Goal: Information Seeking & Learning: Learn about a topic

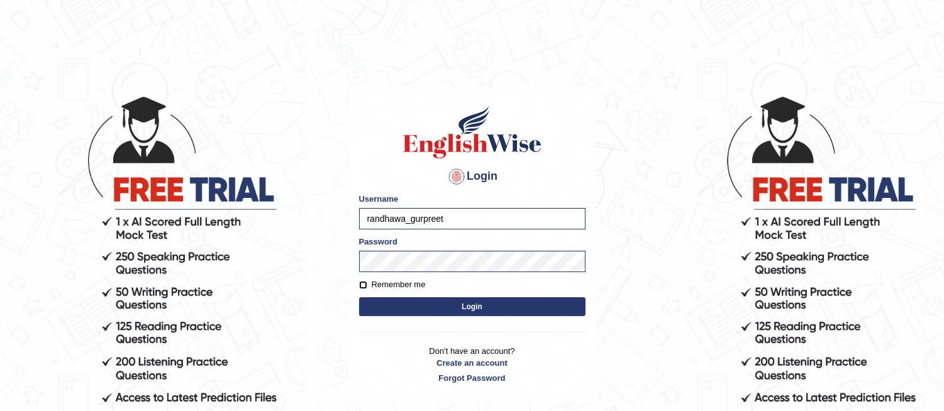
click at [361, 283] on input "Remember me" at bounding box center [363, 285] width 8 height 8
checkbox input "true"
click at [421, 313] on button "Login" at bounding box center [472, 306] width 226 height 19
click at [425, 309] on button "Login" at bounding box center [472, 306] width 226 height 19
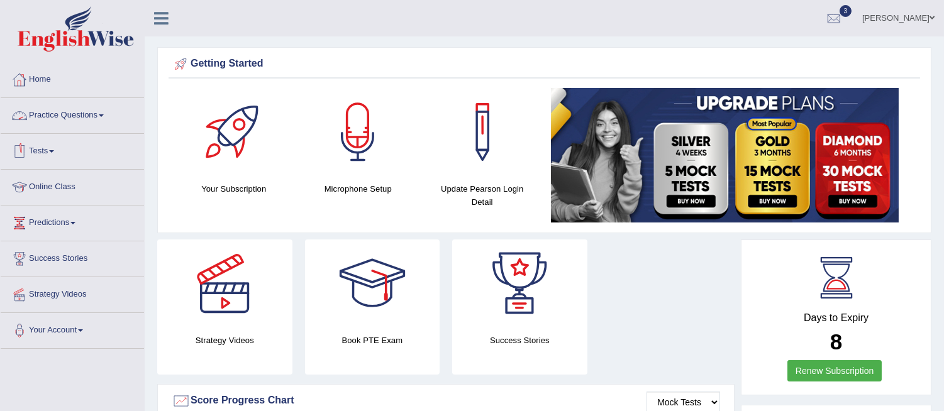
click at [93, 113] on link "Practice Questions" at bounding box center [72, 113] width 143 height 31
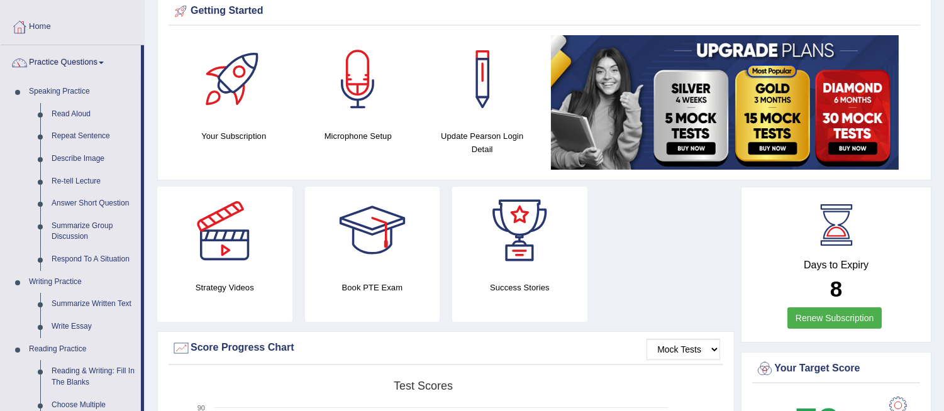
scroll to position [55, 0]
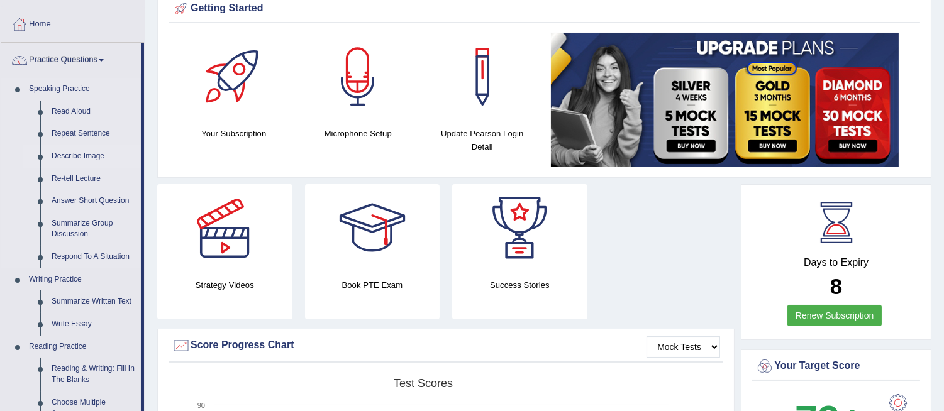
click at [82, 155] on link "Describe Image" at bounding box center [93, 156] width 95 height 23
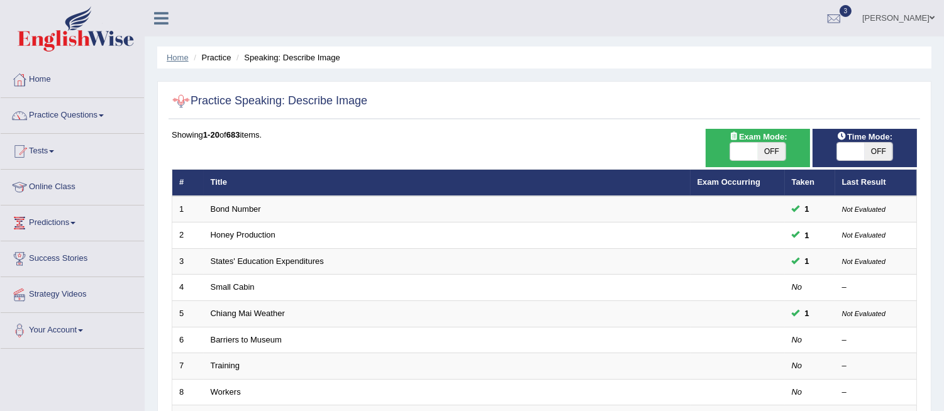
click at [168, 53] on link "Home" at bounding box center [178, 57] width 22 height 9
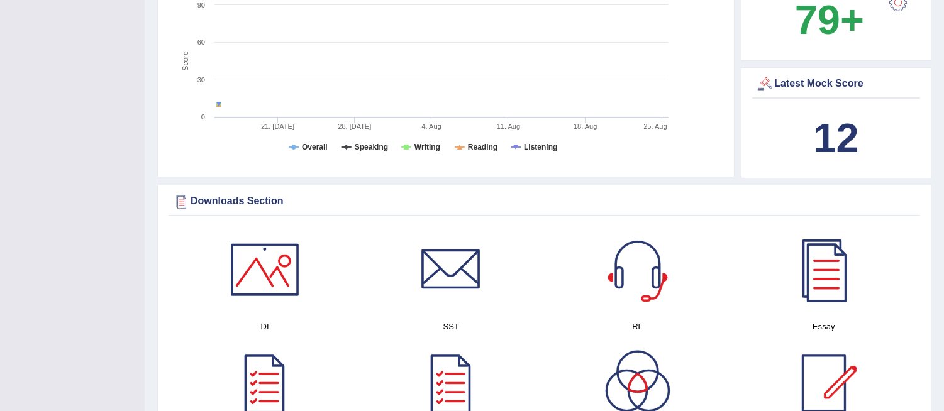
scroll to position [488, 0]
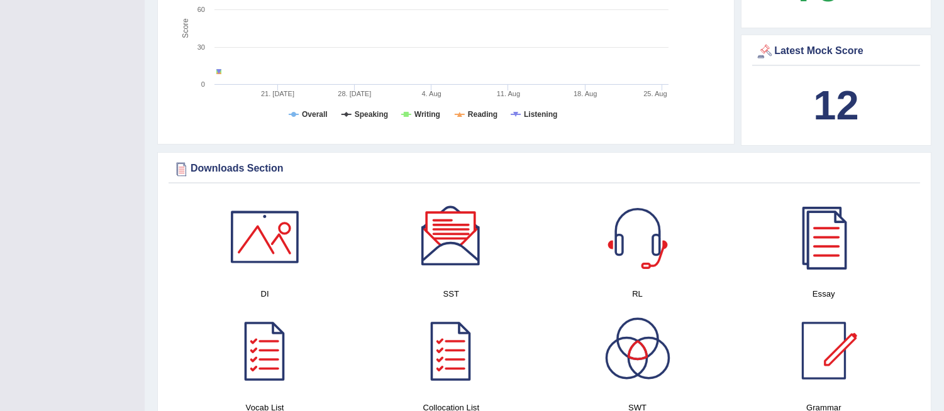
click at [258, 253] on div at bounding box center [265, 237] width 88 height 88
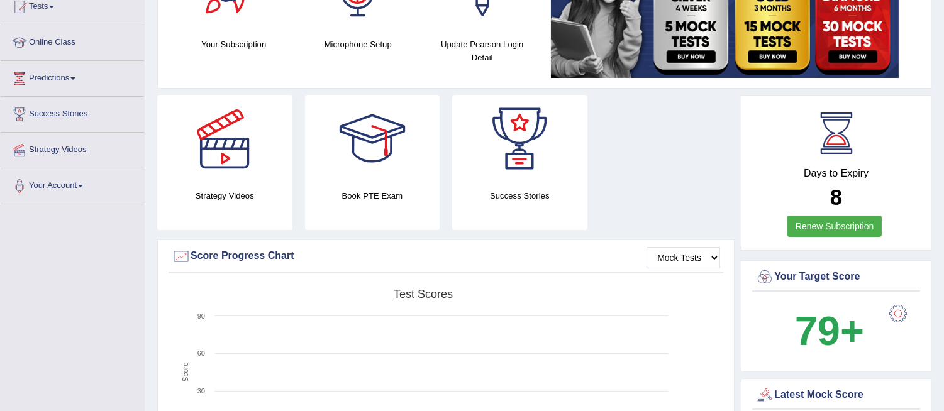
scroll to position [0, 0]
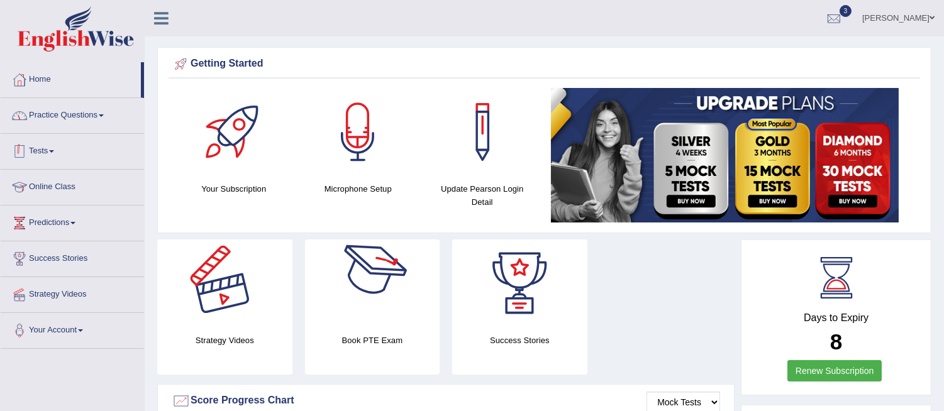
click at [91, 116] on link "Practice Questions" at bounding box center [72, 113] width 143 height 31
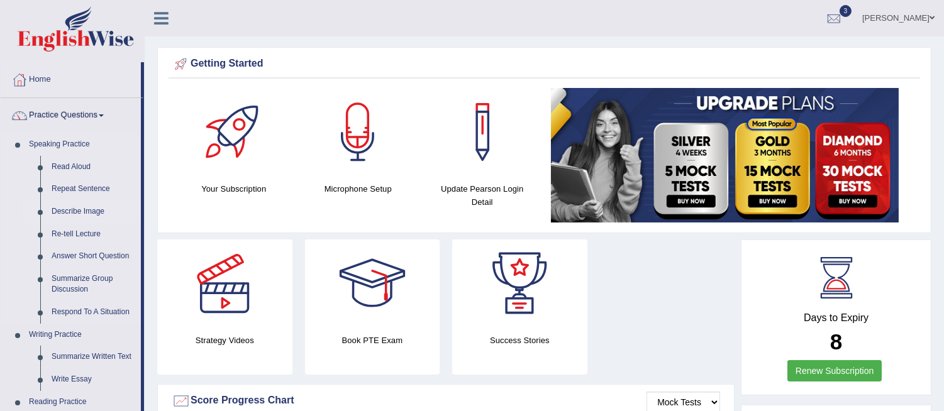
click at [74, 209] on link "Describe Image" at bounding box center [93, 212] width 95 height 23
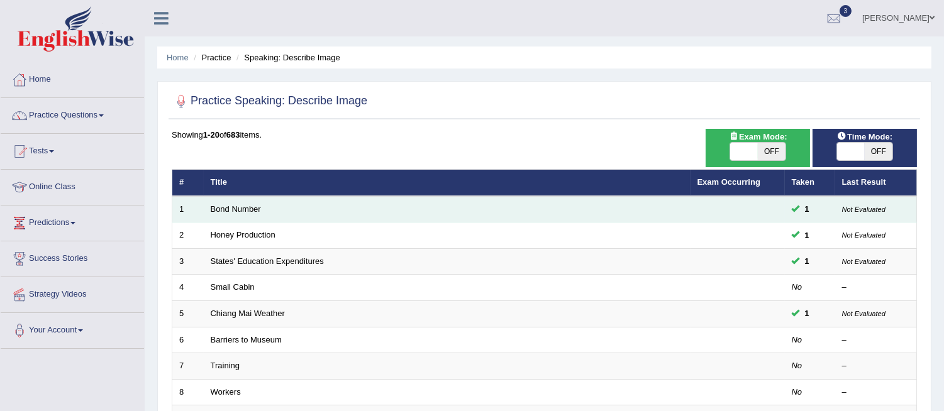
click at [241, 202] on td "Bond Number" at bounding box center [447, 209] width 487 height 26
click at [241, 205] on link "Bond Number" at bounding box center [236, 208] width 50 height 9
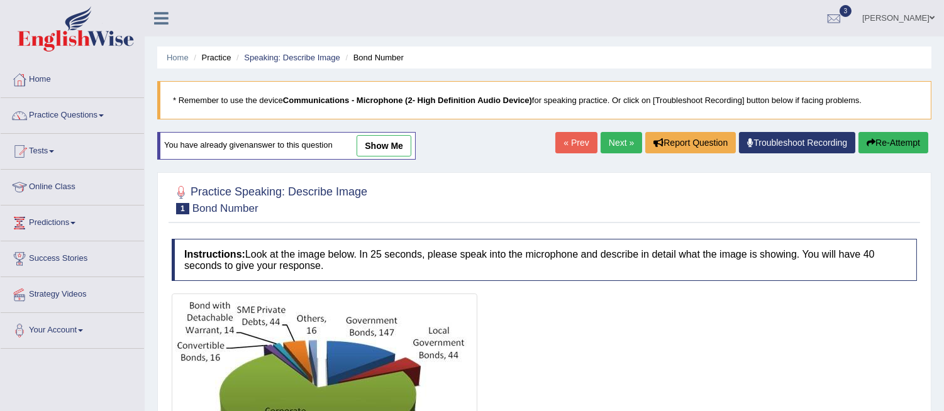
click at [619, 141] on link "Next »" at bounding box center [620, 142] width 41 height 21
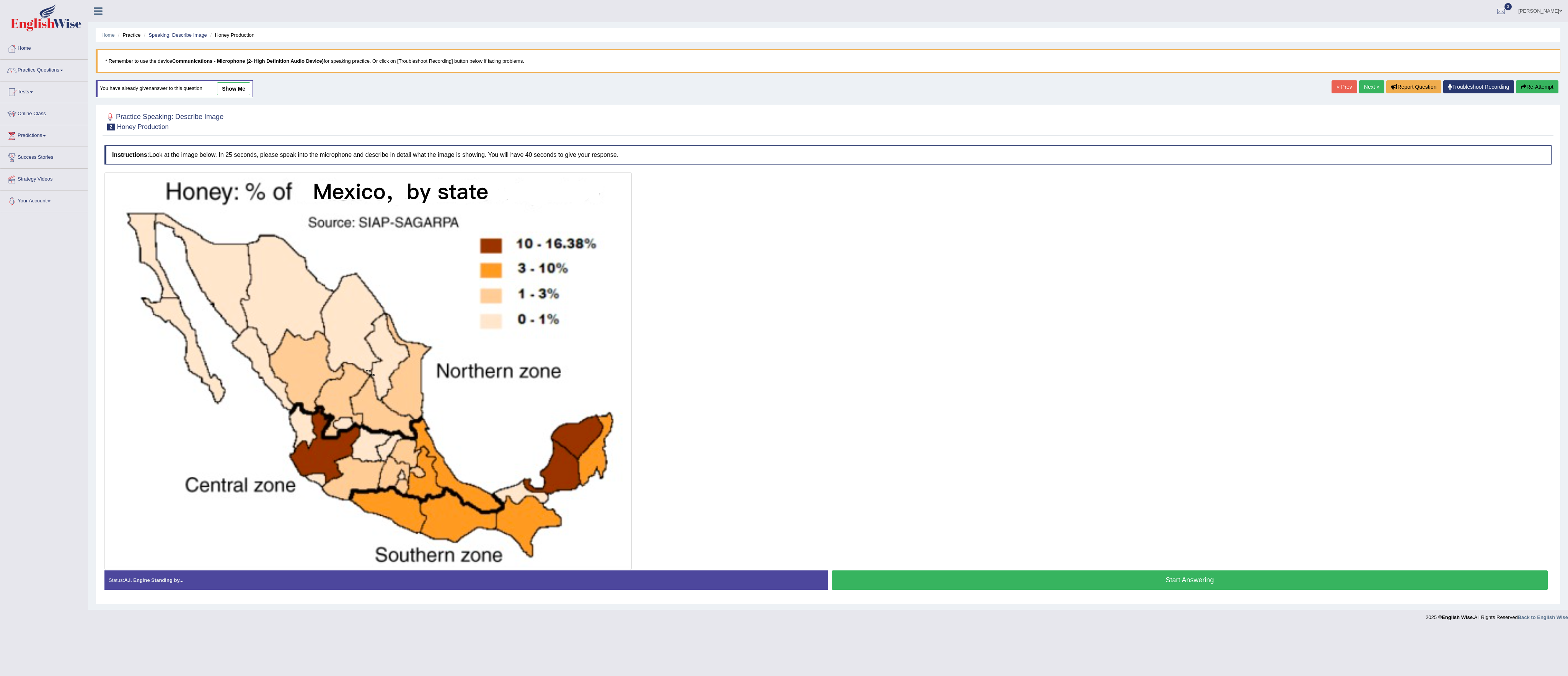
drag, startPoint x: 967, startPoint y: 11, endPoint x: 940, endPoint y: 346, distance: 336.1
click at [574, 249] on div at bounding box center [828, 371] width 1447 height 398
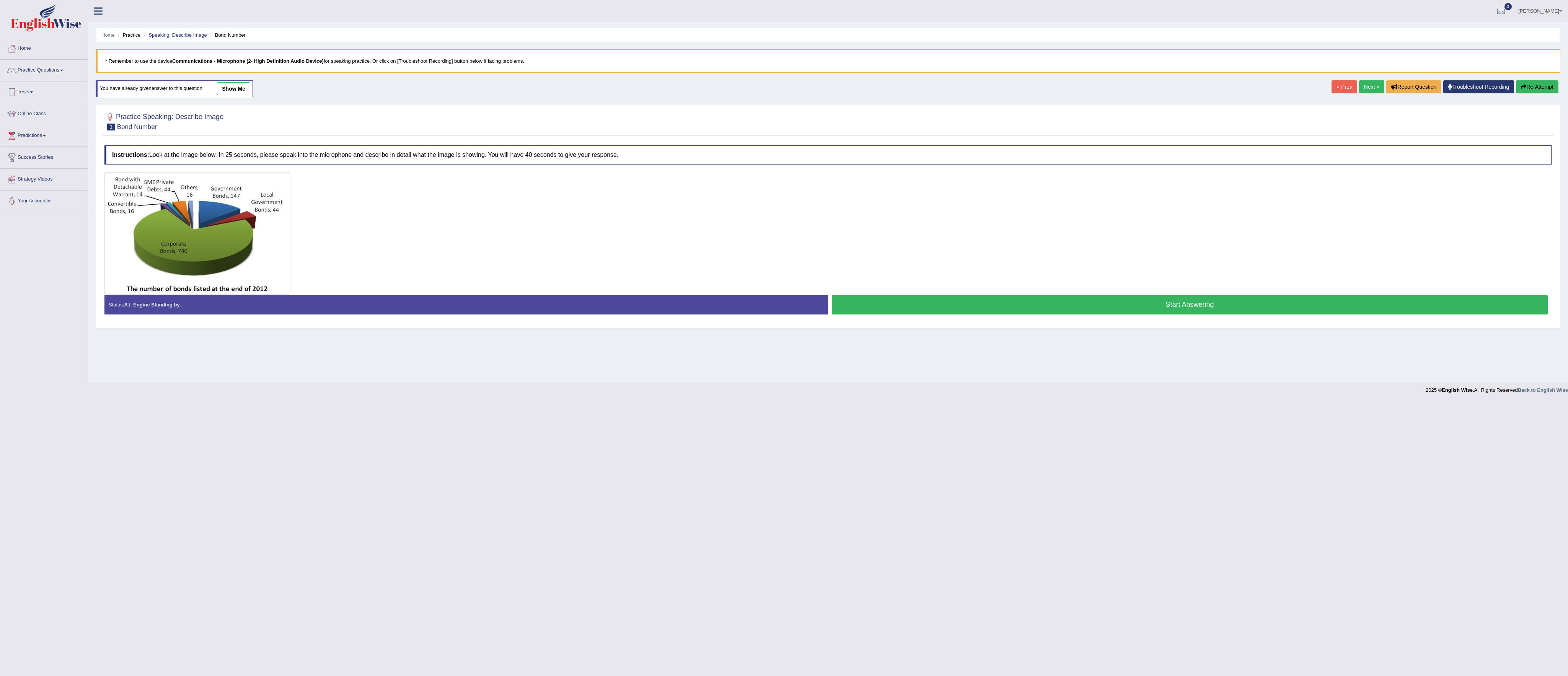
click at [242, 214] on img at bounding box center [197, 233] width 182 height 119
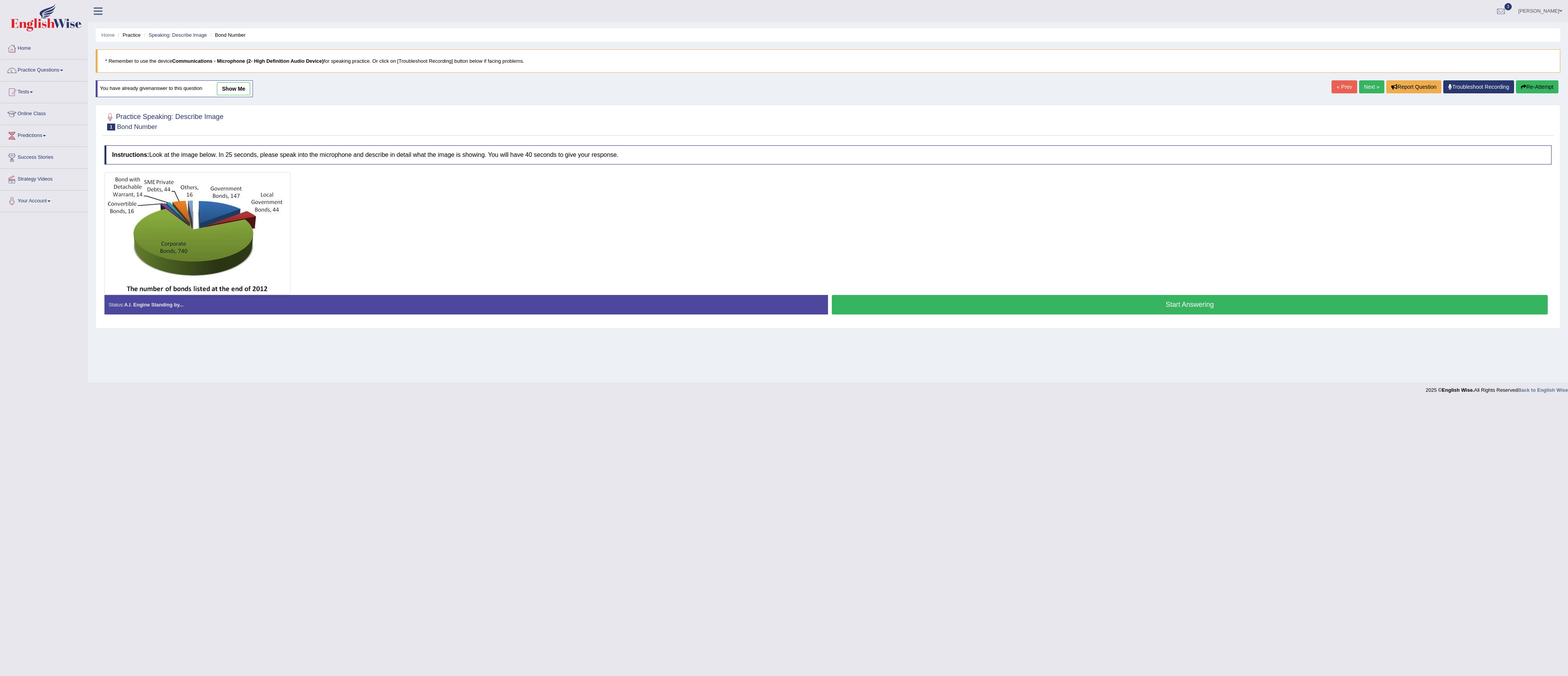
click at [242, 214] on img at bounding box center [197, 233] width 182 height 119
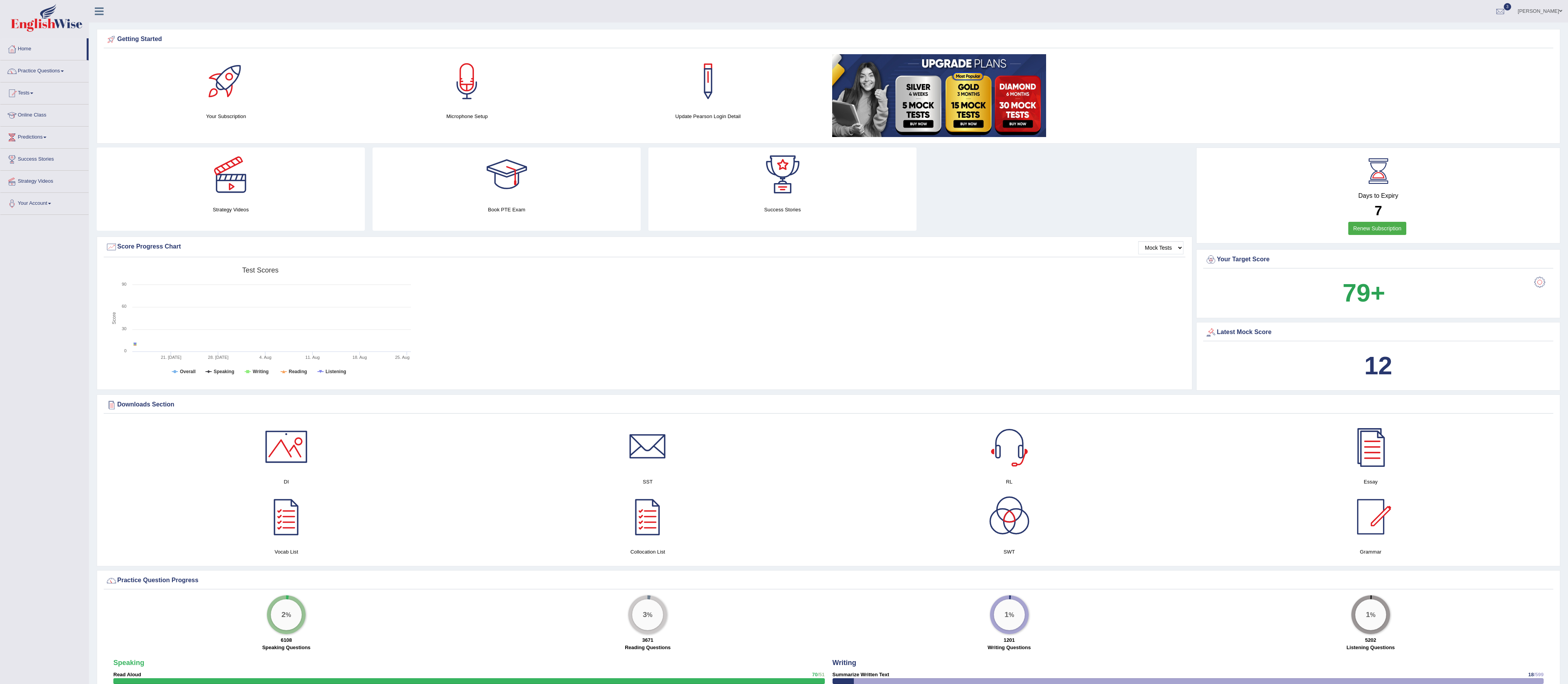
drag, startPoint x: 710, startPoint y: 13, endPoint x: 16, endPoint y: 418, distance: 803.5
click at [16, 418] on div "Toggle navigation Home Practice Questions Speaking Practice Read Aloud Repeat S…" at bounding box center [784, 624] width 1568 height 1248
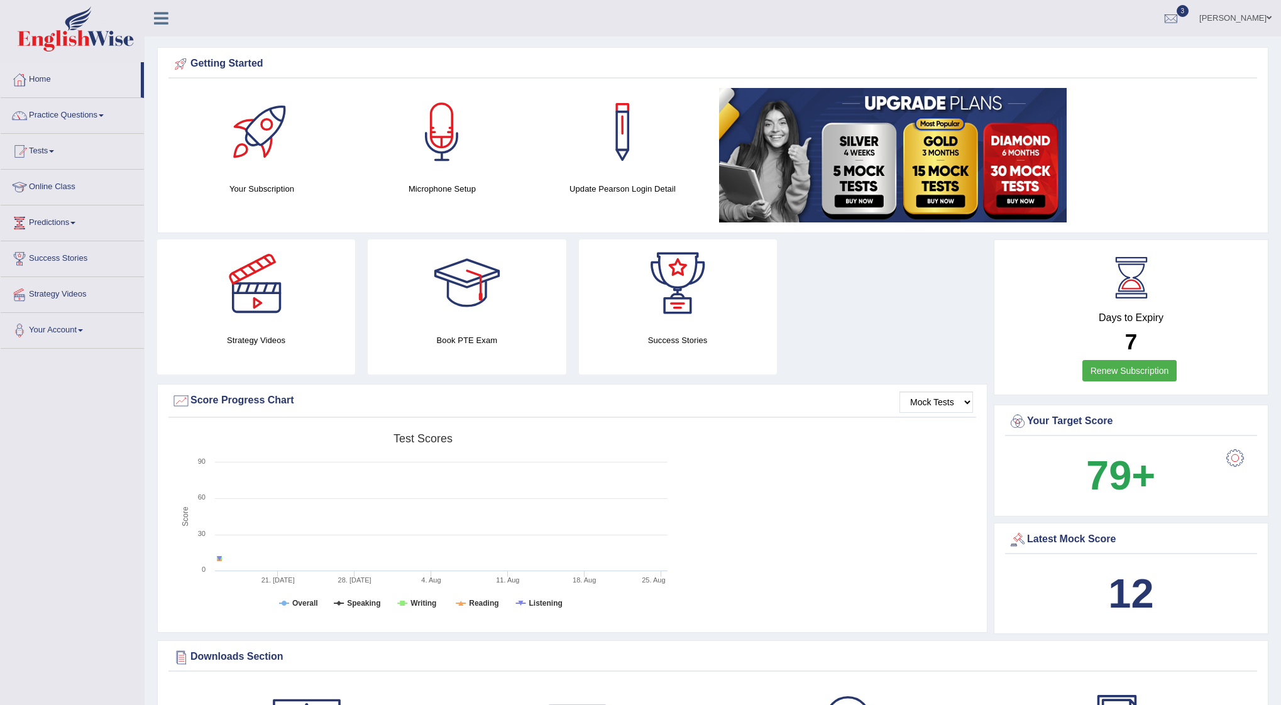
click at [1188, 466] on span "79+" at bounding box center [1120, 476] width 143 height 60
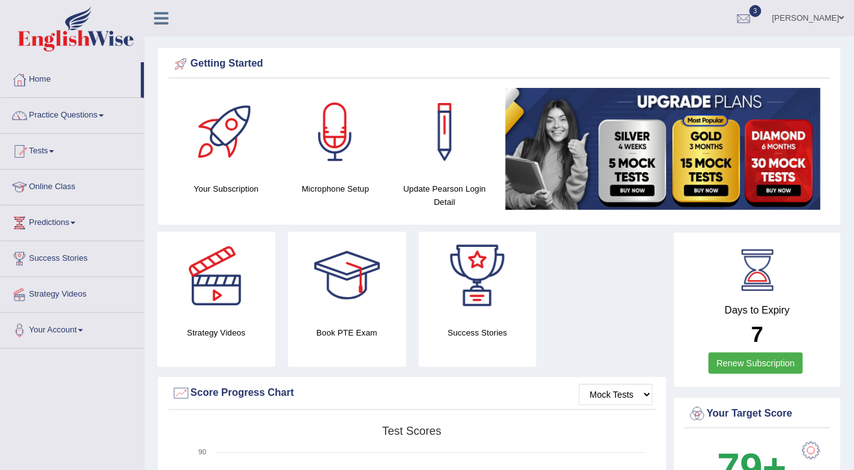
drag, startPoint x: 1153, startPoint y: 1, endPoint x: 73, endPoint y: 350, distance: 1134.9
click at [73, 349] on li "Your Account Notifications Microphone Setup Change Password Manage Subscription…" at bounding box center [72, 331] width 143 height 36
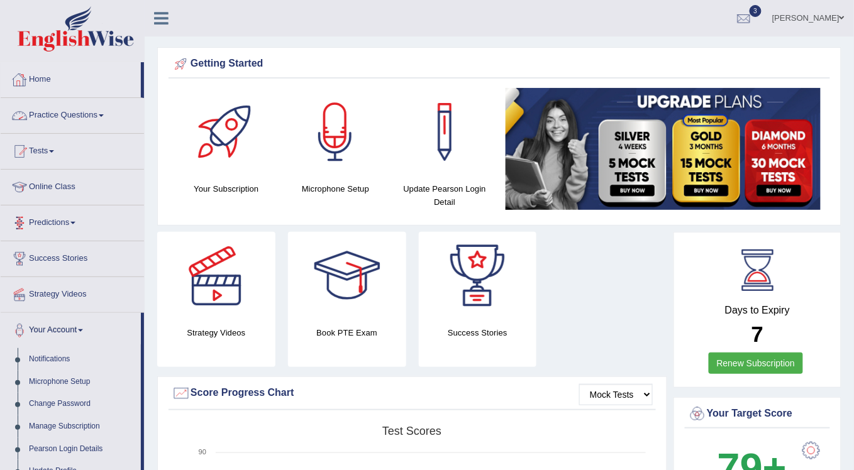
click at [85, 112] on link "Practice Questions" at bounding box center [72, 113] width 143 height 31
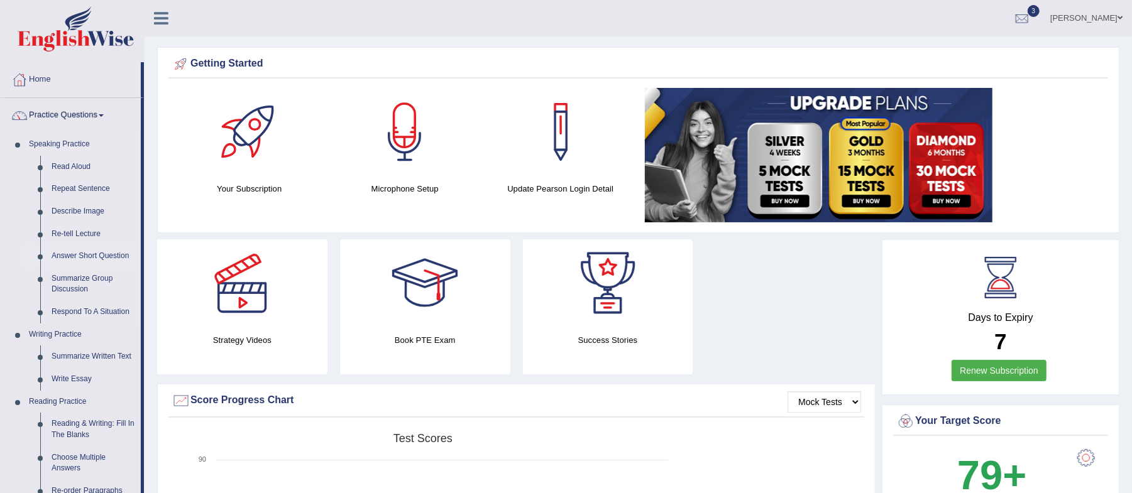
click at [82, 254] on link "Answer Short Question" at bounding box center [93, 256] width 95 height 23
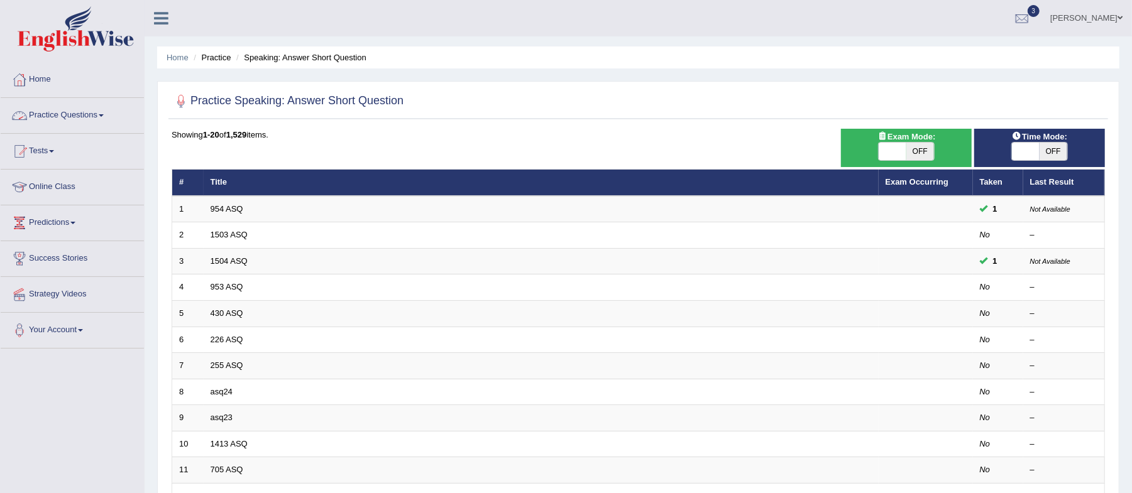
click at [89, 111] on link "Practice Questions" at bounding box center [72, 113] width 143 height 31
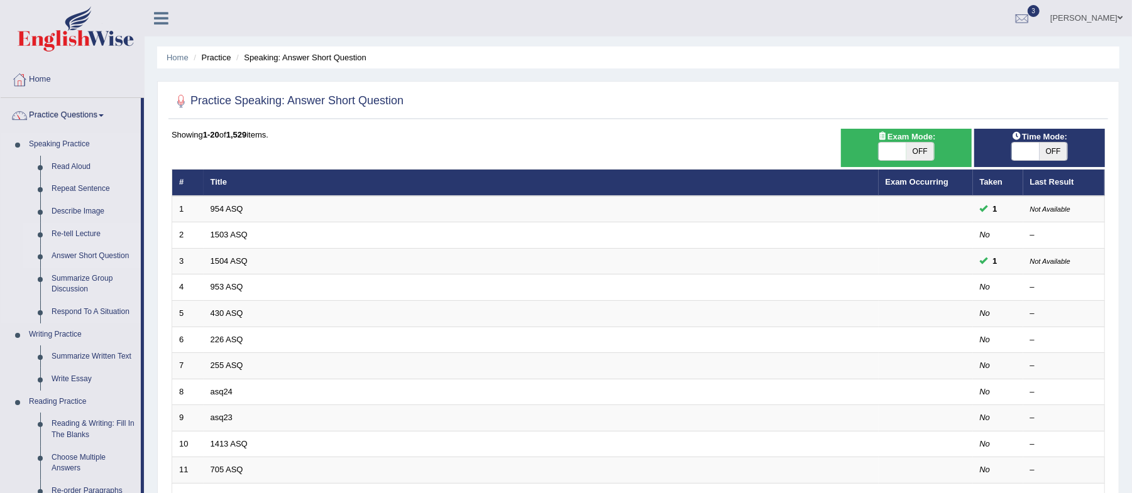
click at [92, 235] on link "Re-tell Lecture" at bounding box center [93, 234] width 95 height 23
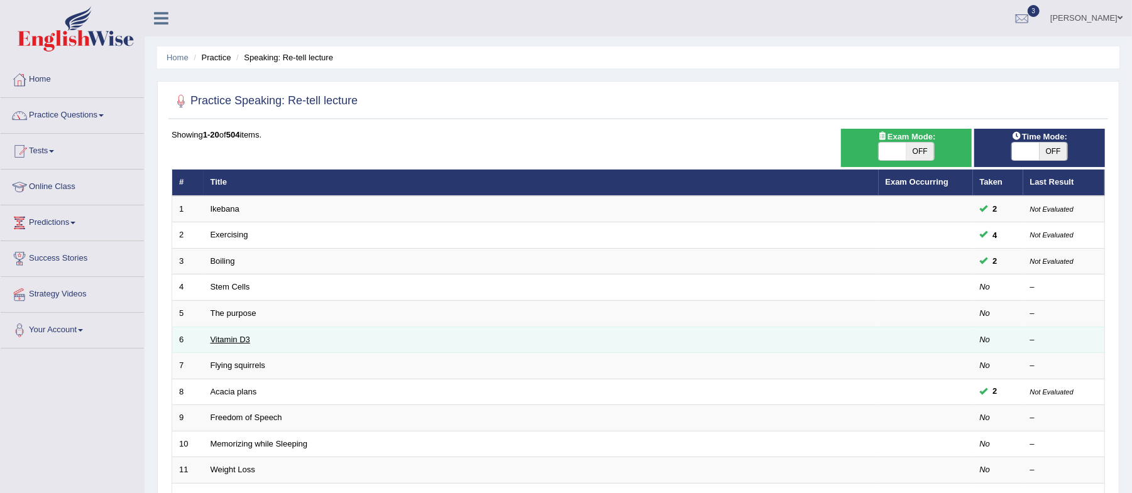
click at [234, 344] on link "Vitamin D3" at bounding box center [231, 339] width 40 height 9
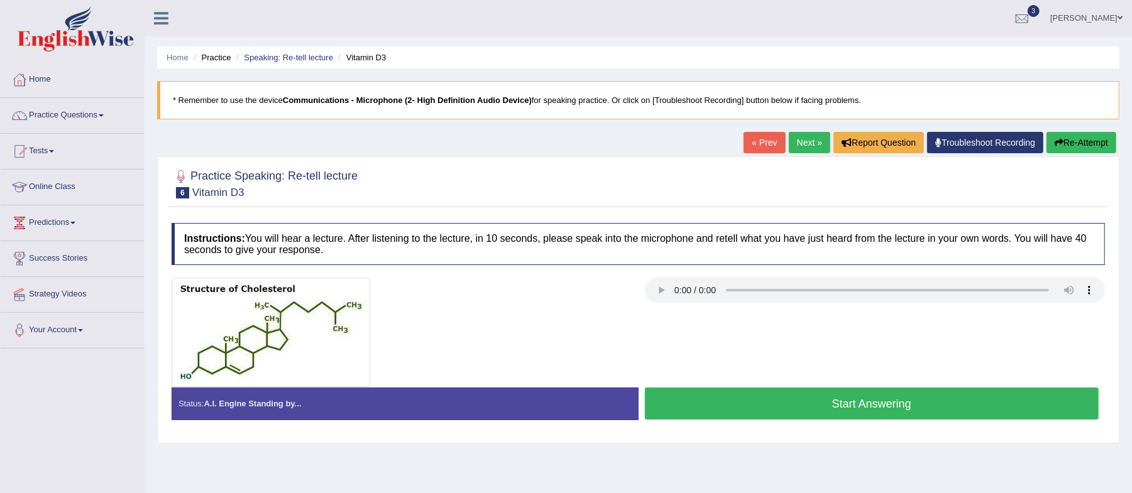
click at [761, 396] on button "Start Answering" at bounding box center [872, 404] width 454 height 32
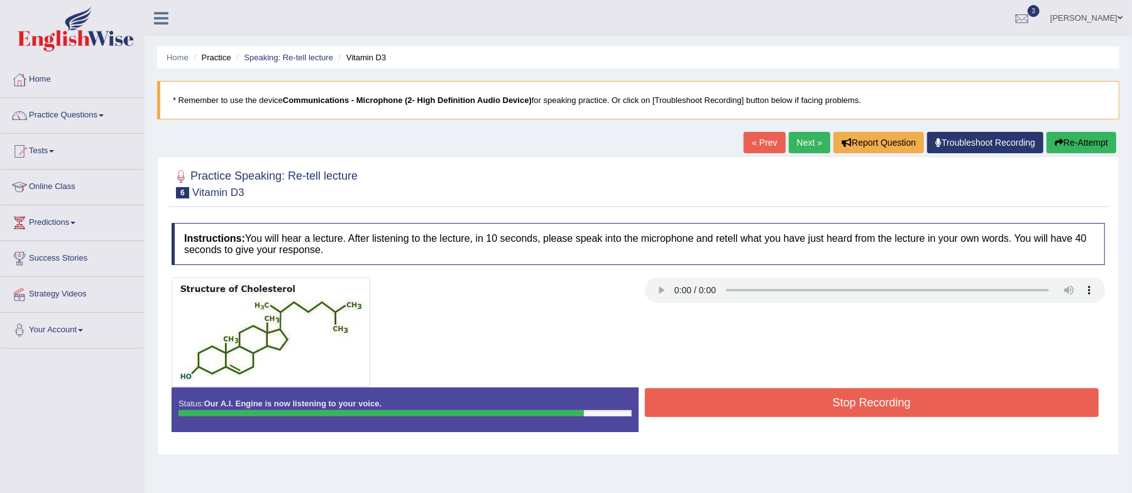
click at [906, 395] on button "Stop Recording" at bounding box center [872, 402] width 454 height 29
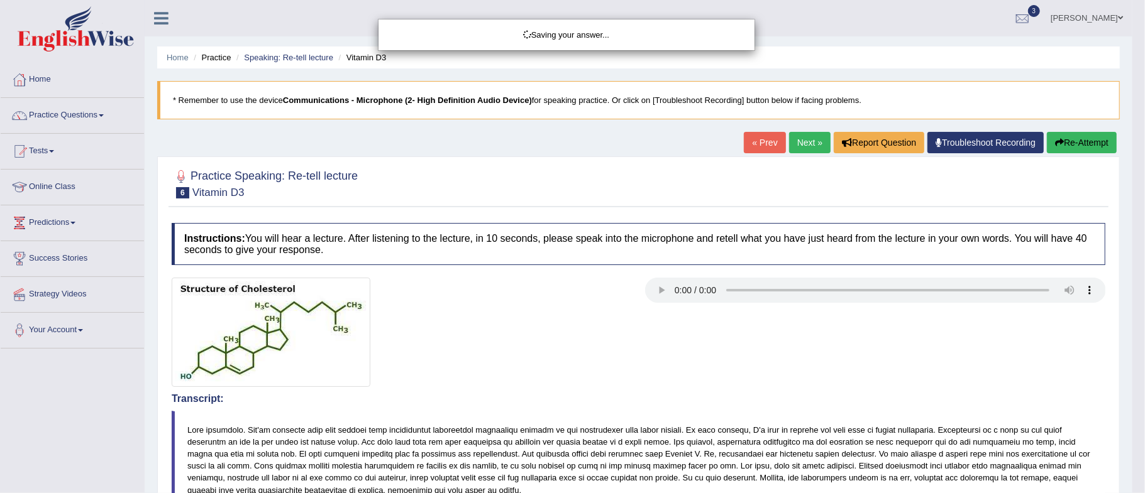
click at [1131, 482] on div "Saving your answer..." at bounding box center [572, 246] width 1145 height 493
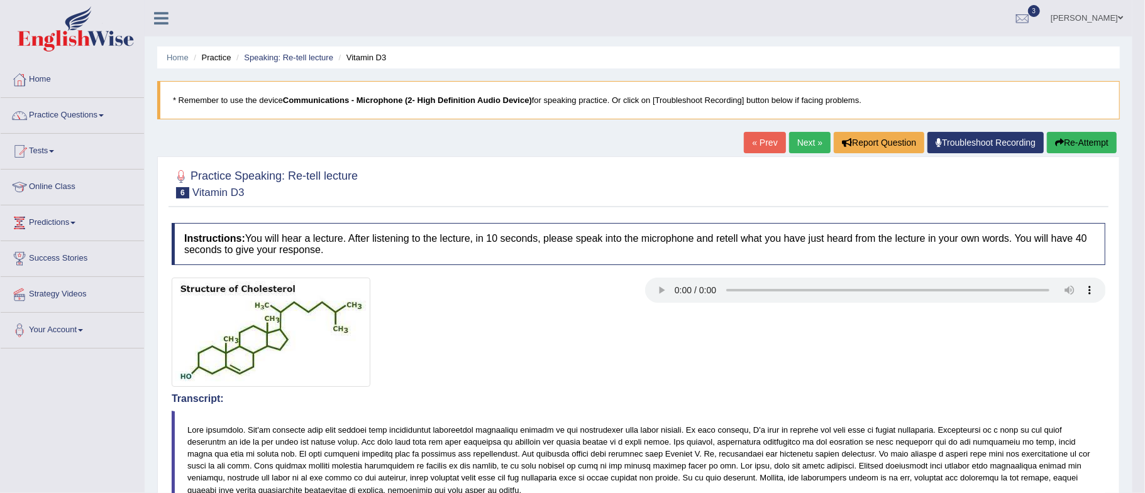
click at [0, 0] on div "Our A.I. Engine is working on your speech analysis! Please be patient. It may t…" at bounding box center [0, 0] width 0 height 0
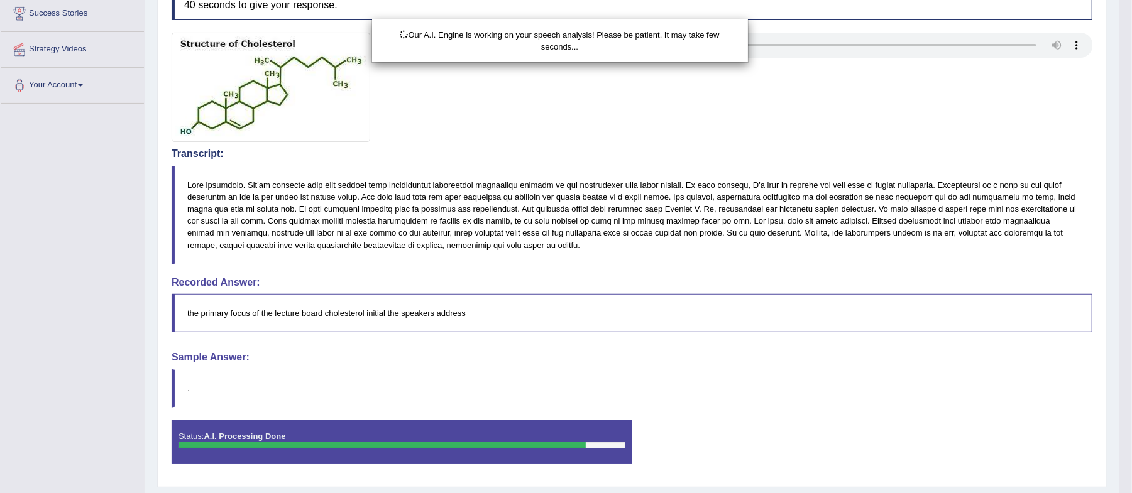
scroll to position [251, 0]
